Goal: Transaction & Acquisition: Purchase product/service

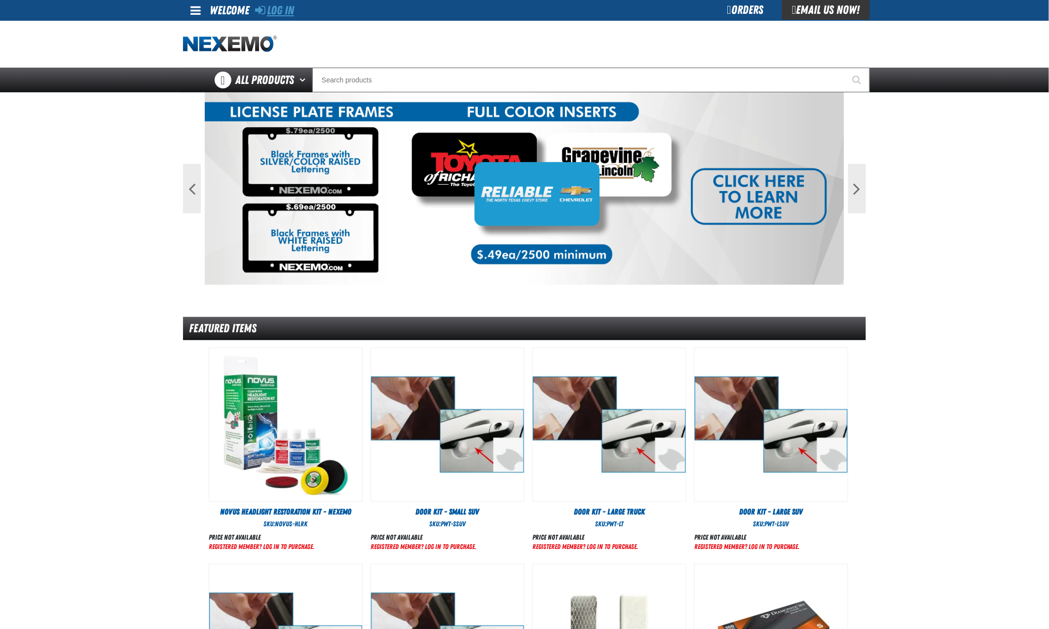
click at [279, 12] on link "Log In" at bounding box center [274, 10] width 39 height 14
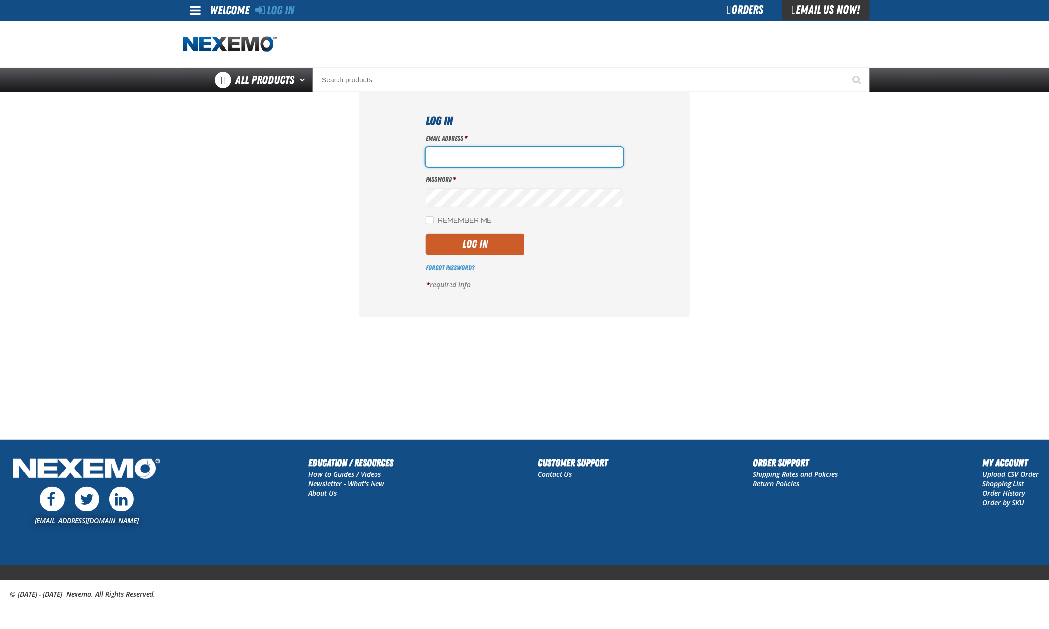
type input "hfernandez@tap-pr.com"
click at [480, 240] on button "Log In" at bounding box center [475, 244] width 99 height 22
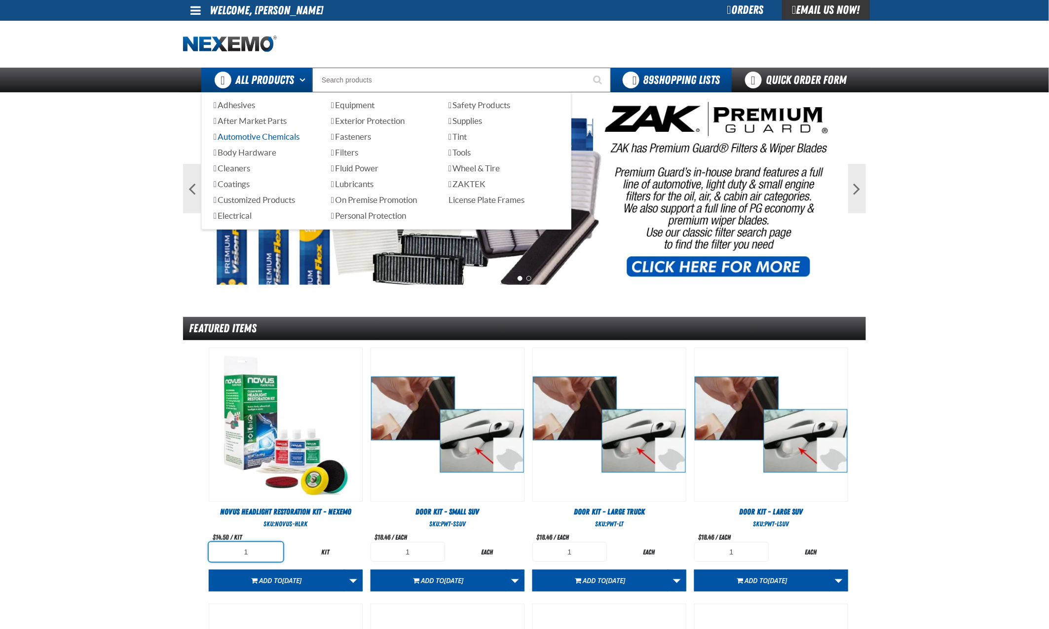
click at [259, 136] on span "Automotive Chemicals" at bounding box center [257, 136] width 86 height 9
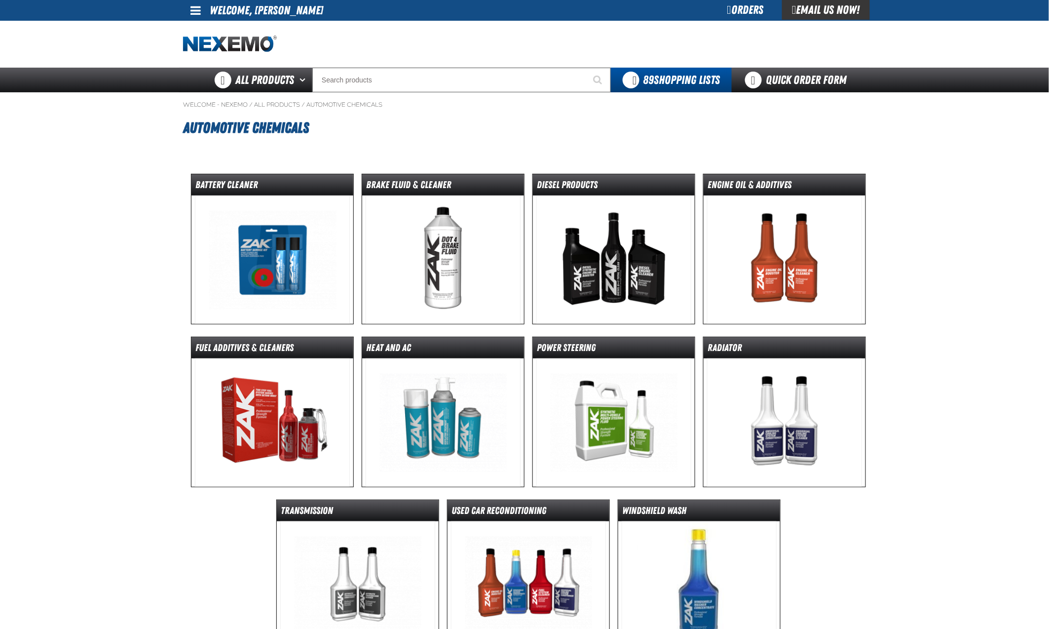
click at [488, 271] on img at bounding box center [443, 259] width 155 height 128
click at [456, 257] on img at bounding box center [443, 259] width 155 height 128
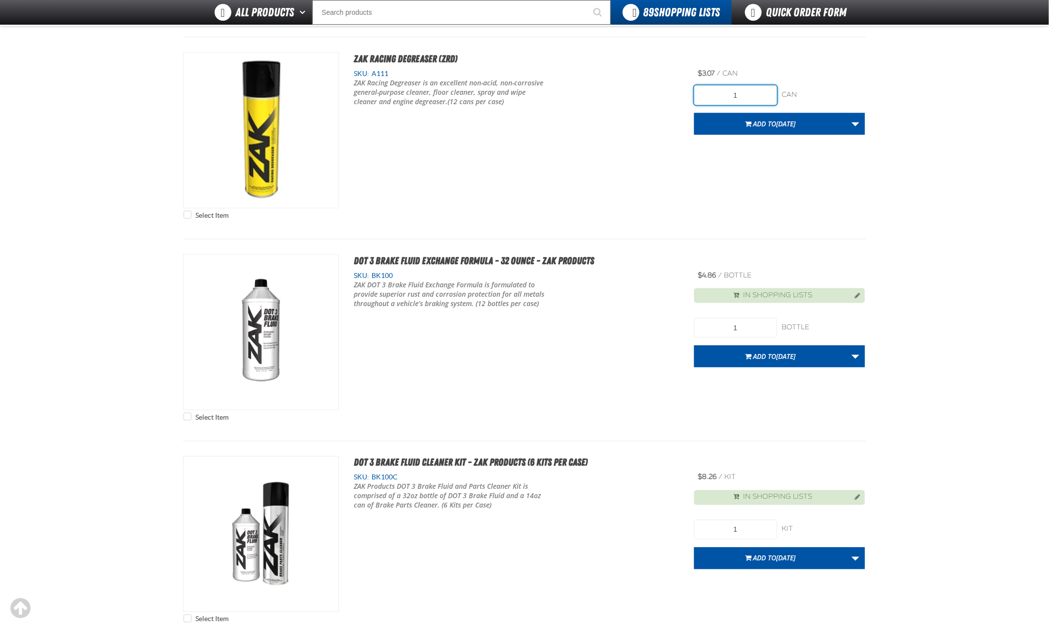
scroll to position [360, 0]
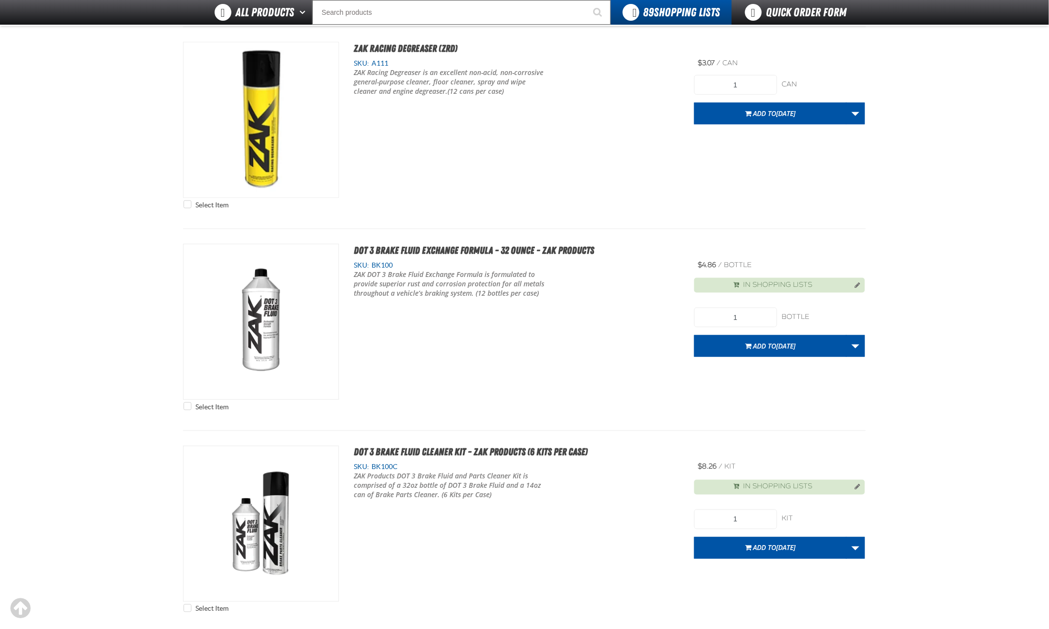
click at [871, 443] on main "Brake Fluid & Cleaner Brake Fluid & Cleaner No categories were found to match y…" at bounding box center [524, 586] width 1049 height 1759
click at [899, 403] on main "Brake Fluid & Cleaner Brake Fluid & Cleaner No categories were found to match y…" at bounding box center [524, 586] width 1049 height 1759
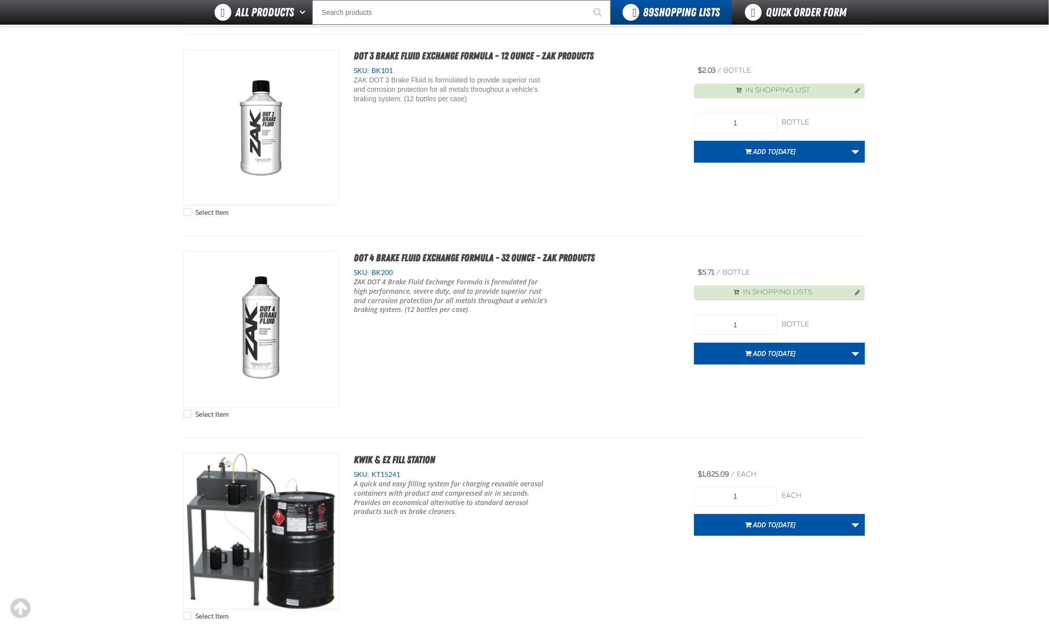
scroll to position [960, 0]
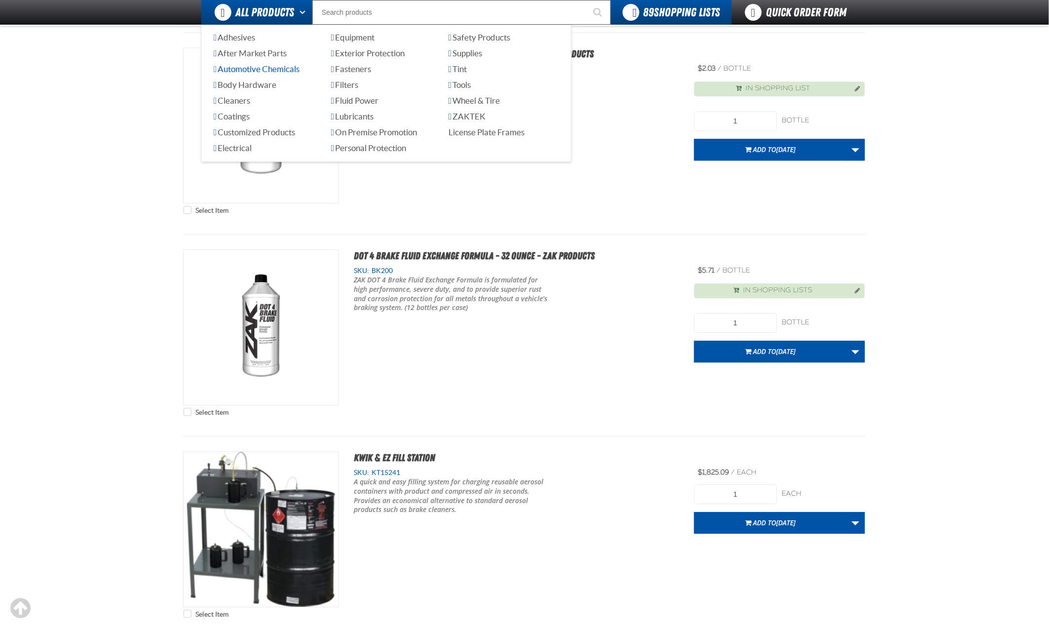
click at [249, 70] on span "Automotive Chemicals" at bounding box center [257, 68] width 86 height 9
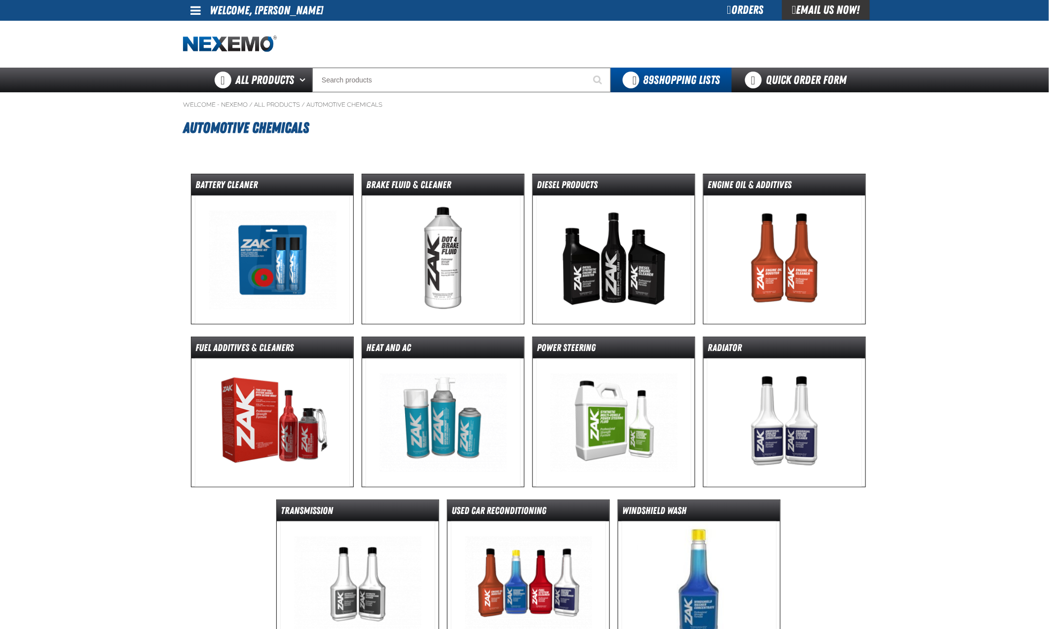
click at [313, 393] on img at bounding box center [272, 422] width 155 height 128
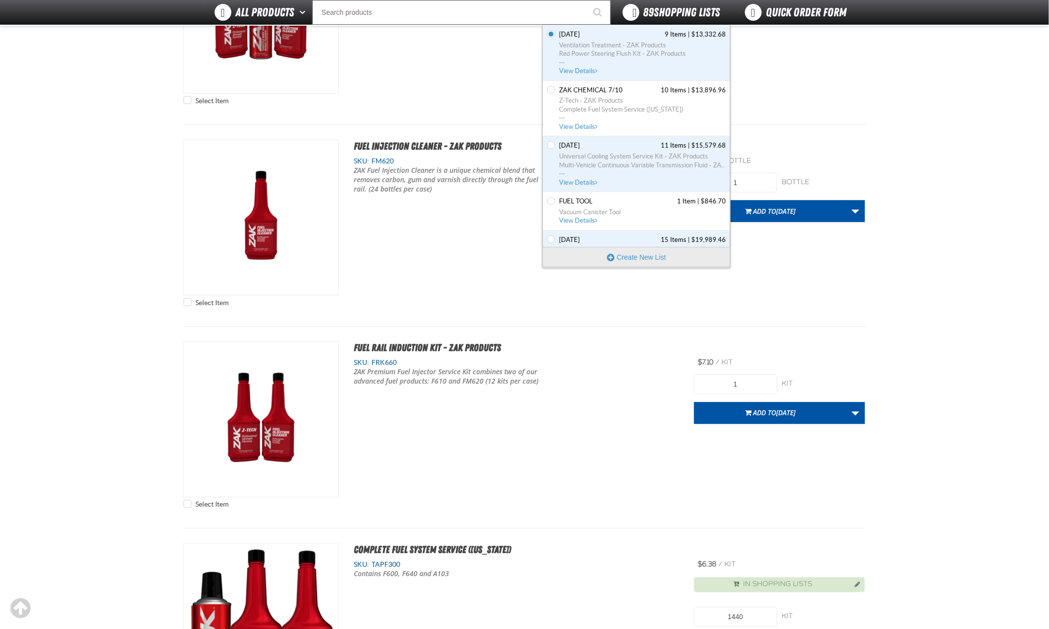
scroll to position [475, 0]
